Goal: Task Accomplishment & Management: Manage account settings

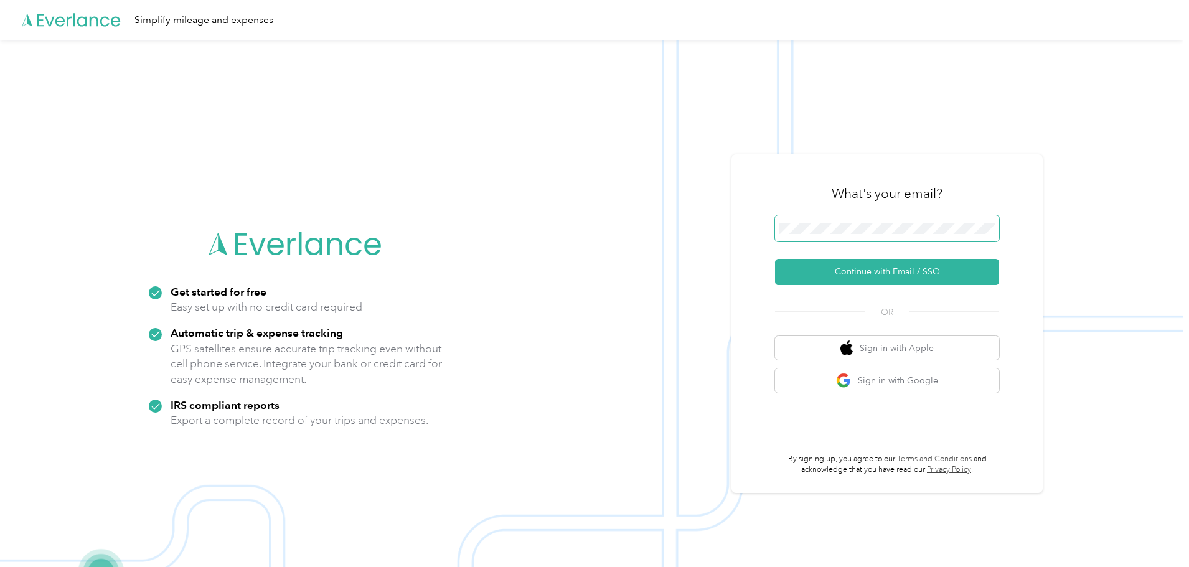
click at [855, 219] on span at bounding box center [887, 228] width 224 height 26
click at [872, 238] on span at bounding box center [887, 228] width 224 height 26
click at [872, 234] on span at bounding box center [887, 228] width 224 height 26
click at [808, 268] on button "Continue with Email / SSO" at bounding box center [887, 272] width 224 height 26
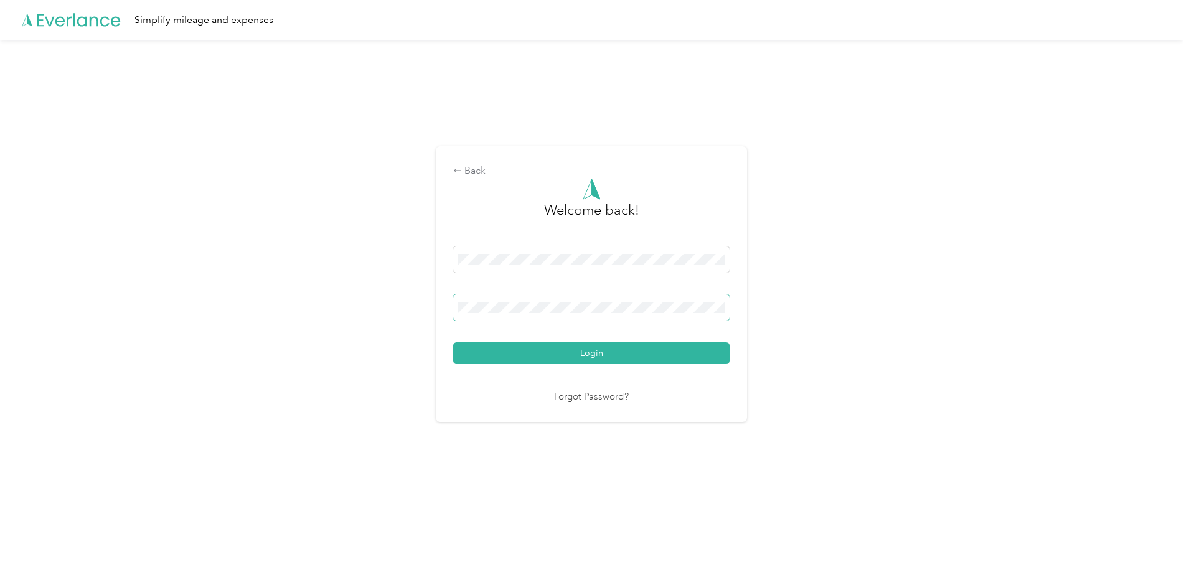
click at [453, 342] on button "Login" at bounding box center [591, 353] width 276 height 22
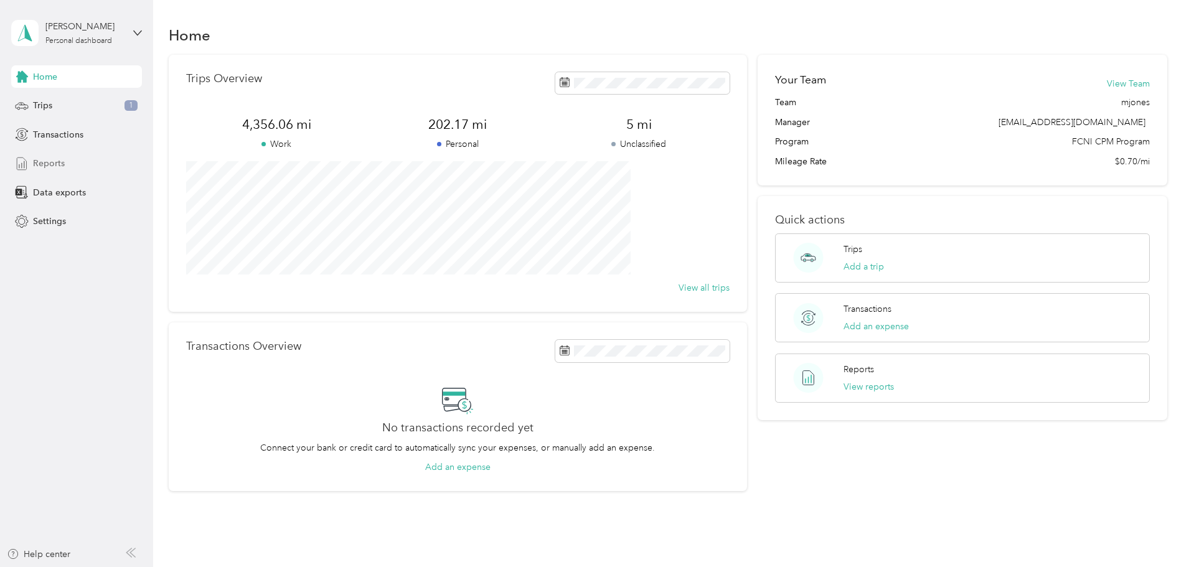
click at [48, 161] on span "Reports" at bounding box center [49, 163] width 32 height 13
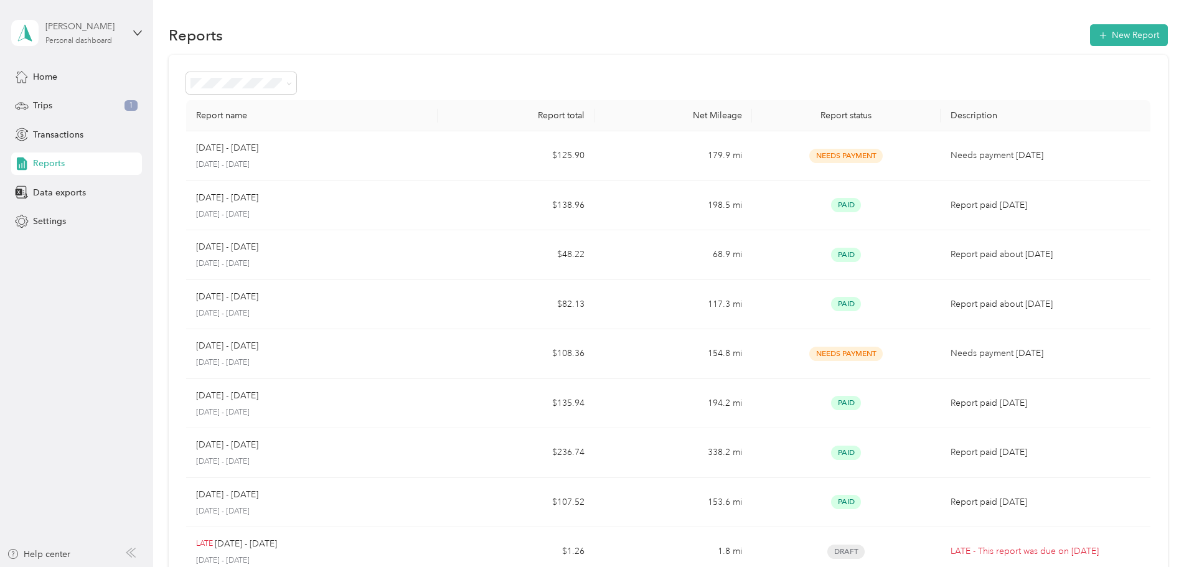
click at [101, 42] on div "Personal dashboard" at bounding box center [78, 40] width 67 height 7
click at [79, 111] on div "You’re signed in as [EMAIL_ADDRESS][DOMAIN_NAME] Log out" at bounding box center [142, 87] width 262 height 70
click at [211, 175] on div "Report name Report total Net Mileage Report status Description [DATE] - [DATE] …" at bounding box center [668, 367] width 999 height 624
click at [59, 160] on span "Reports" at bounding box center [49, 163] width 32 height 13
click at [72, 26] on div "[PERSON_NAME]" at bounding box center [84, 26] width 78 height 13
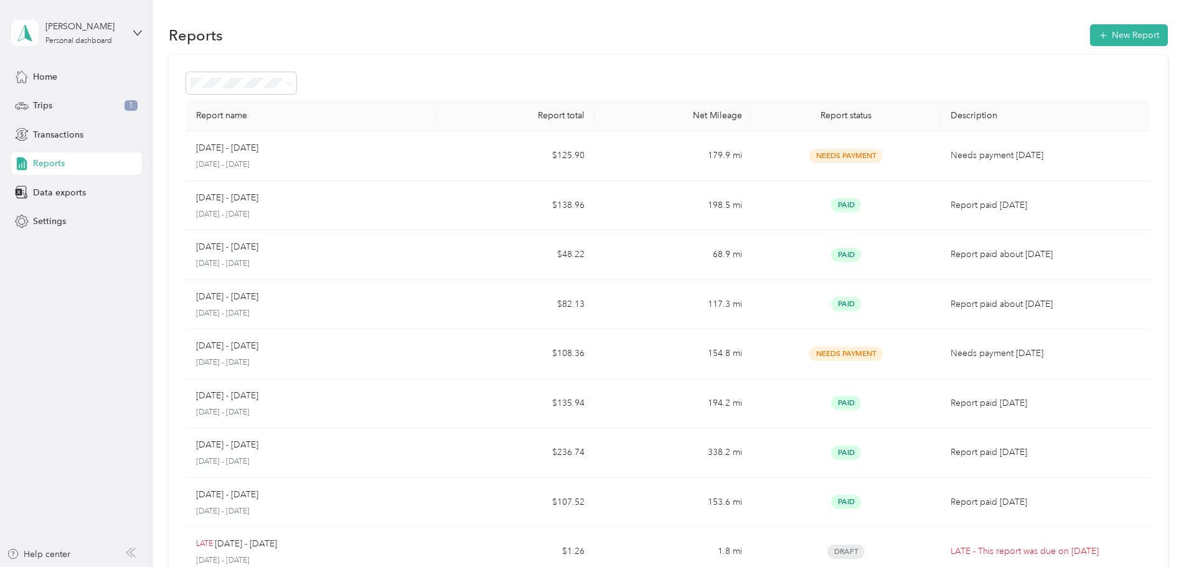
click at [70, 104] on div "Log out" at bounding box center [142, 103] width 245 height 22
